Goal: Check status: Verify the current state of an ongoing process or item

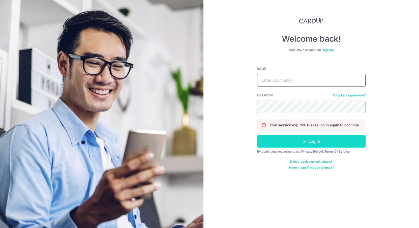
type input "[PERSON_NAME][EMAIL_ADDRESS][DOMAIN_NAME]"
click at [341, 141] on button "Log in" at bounding box center [311, 141] width 108 height 13
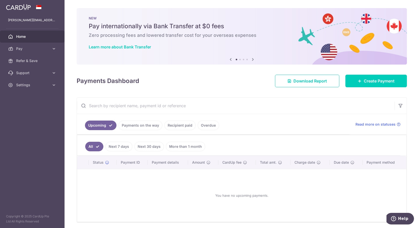
click at [138, 128] on link "Payments on the way" at bounding box center [140, 125] width 44 height 10
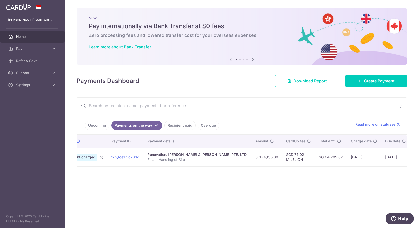
scroll to position [0, 34]
click at [171, 124] on link "Recipient paid" at bounding box center [179, 125] width 31 height 10
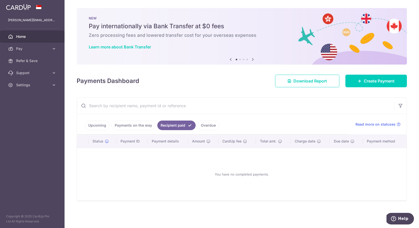
click at [135, 123] on link "Payments on the way" at bounding box center [133, 125] width 44 height 10
